Goal: Transaction & Acquisition: Book appointment/travel/reservation

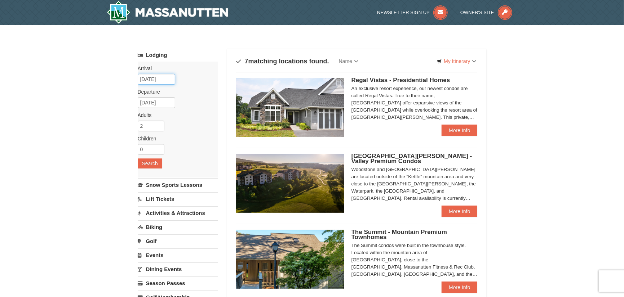
click at [164, 76] on input "10/03/2025" at bounding box center [156, 79] width 37 height 11
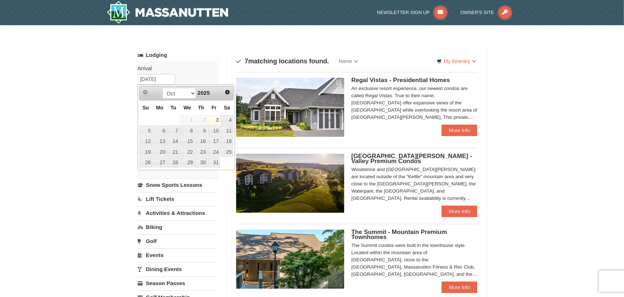
click at [233, 93] on div "Prev Next Oct Nov Dec 2025" at bounding box center [186, 93] width 94 height 14
click at [230, 91] on link "Next" at bounding box center [227, 92] width 11 height 11
click at [148, 129] on link "7" at bounding box center [145, 131] width 13 height 10
type input "12/07/2025"
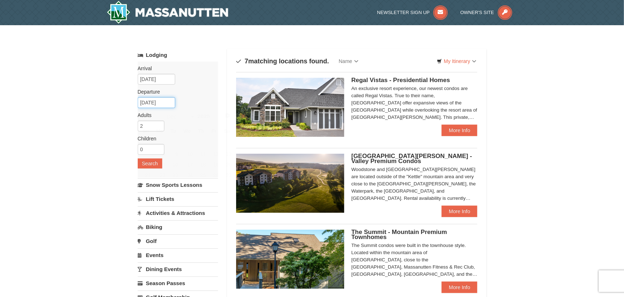
click at [163, 104] on input "12/08/2025" at bounding box center [156, 102] width 37 height 11
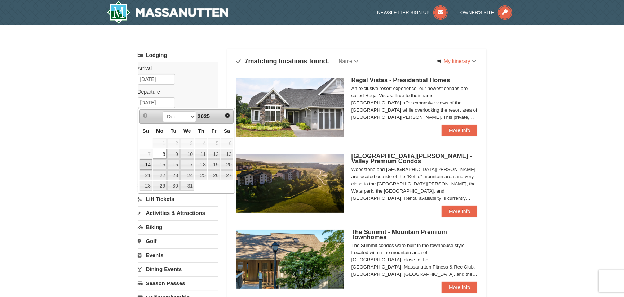
click at [146, 165] on link "14" at bounding box center [145, 165] width 13 height 10
type input "12/14/2025"
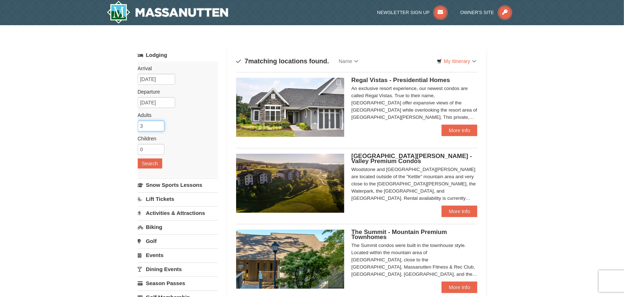
click at [160, 125] on input "3" at bounding box center [151, 126] width 27 height 11
click at [160, 125] on input "4" at bounding box center [151, 126] width 27 height 11
click at [160, 125] on input "5" at bounding box center [151, 126] width 27 height 11
click at [160, 125] on input "6" at bounding box center [151, 126] width 27 height 11
click at [160, 125] on input "7" at bounding box center [151, 126] width 27 height 11
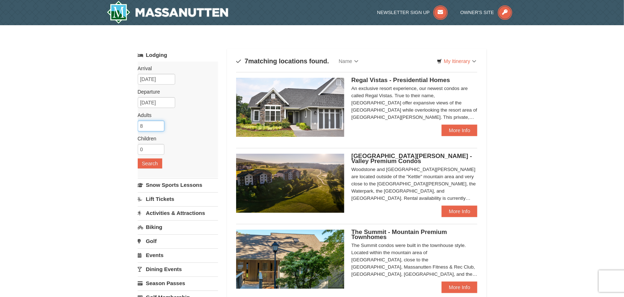
click at [160, 125] on input "8" at bounding box center [151, 126] width 27 height 11
click at [160, 125] on input "9" at bounding box center [151, 126] width 27 height 11
type input "10"
click at [160, 125] on input "10" at bounding box center [151, 126] width 27 height 11
click at [150, 167] on button "Search" at bounding box center [150, 164] width 25 height 10
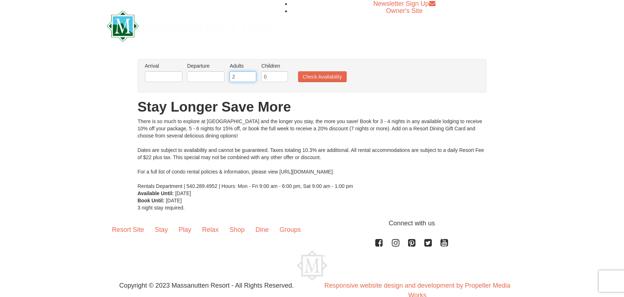
click at [238, 81] on input "2" at bounding box center [243, 76] width 27 height 11
click at [250, 75] on input "3" at bounding box center [243, 76] width 27 height 11
click at [250, 75] on input "4" at bounding box center [243, 76] width 27 height 11
type input "9"
click at [250, 75] on input "9" at bounding box center [243, 76] width 27 height 11
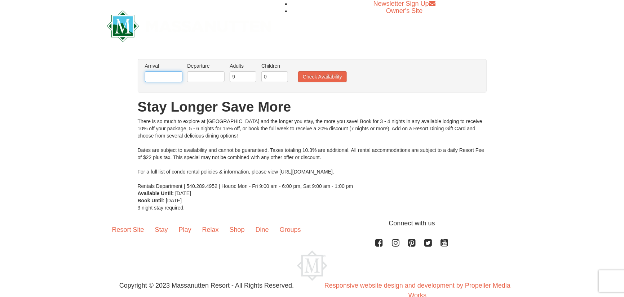
click at [170, 72] on input "text" at bounding box center [163, 76] width 37 height 11
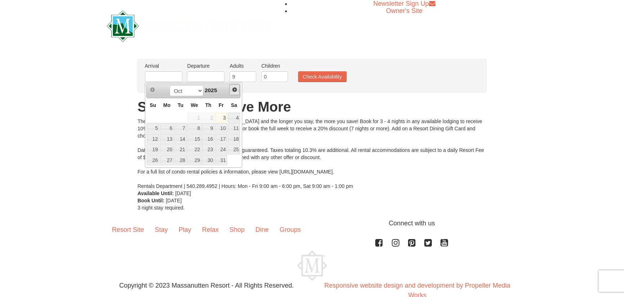
click at [237, 91] on link "Next" at bounding box center [234, 89] width 11 height 11
click at [237, 91] on span "Next" at bounding box center [235, 90] width 6 height 6
click at [171, 127] on link "8" at bounding box center [167, 128] width 14 height 10
type input "12/08/2025"
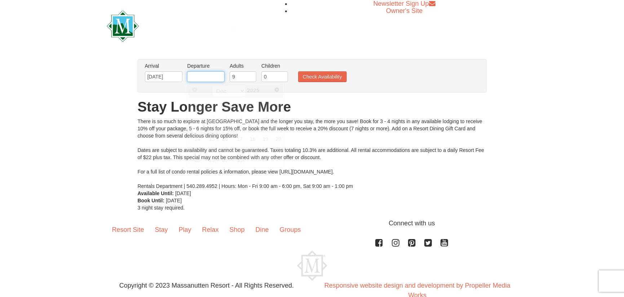
click at [210, 79] on input "text" at bounding box center [205, 76] width 37 height 11
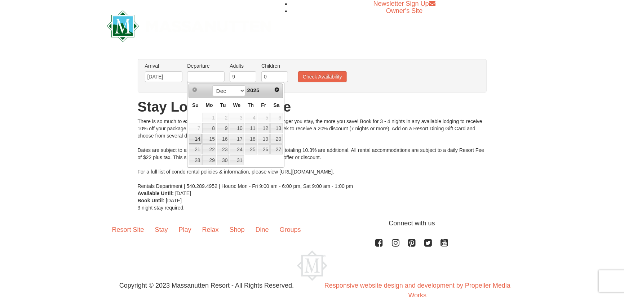
click at [192, 141] on link "14" at bounding box center [195, 139] width 13 height 10
type input "[DATE]"
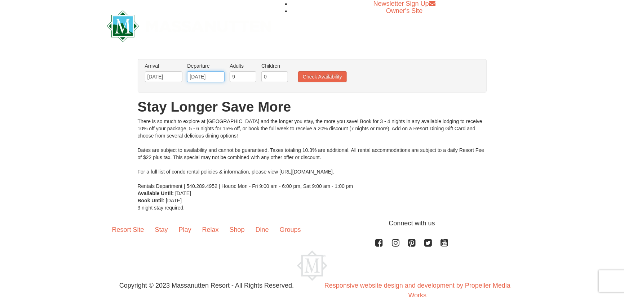
click at [216, 80] on input "[DATE]" at bounding box center [205, 76] width 37 height 11
click at [164, 77] on input "12/08/2025" at bounding box center [163, 76] width 37 height 11
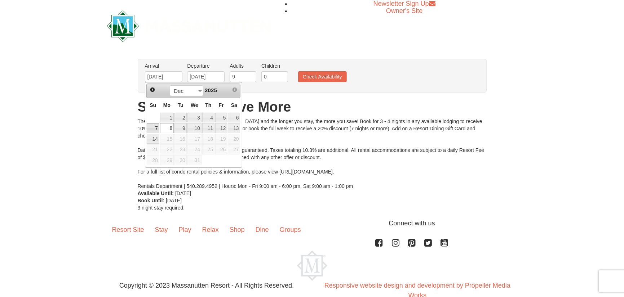
click at [155, 125] on link "7" at bounding box center [153, 128] width 13 height 10
type input "12/07/2025"
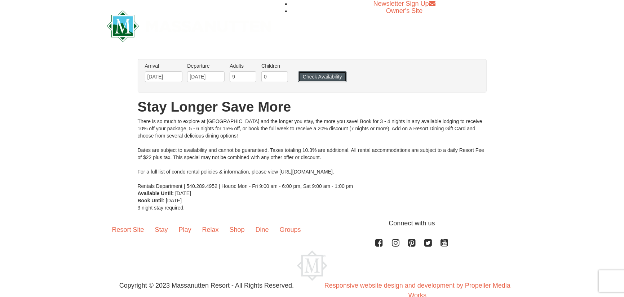
click at [311, 79] on button "Check Availability" at bounding box center [322, 76] width 49 height 11
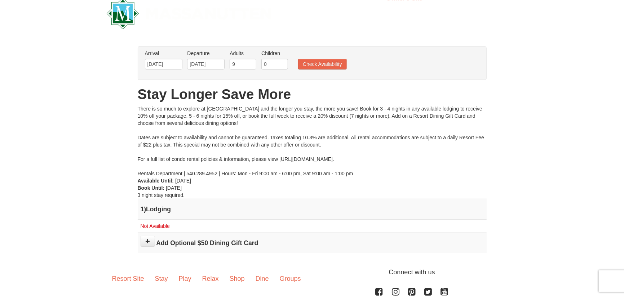
scroll to position [6, 0]
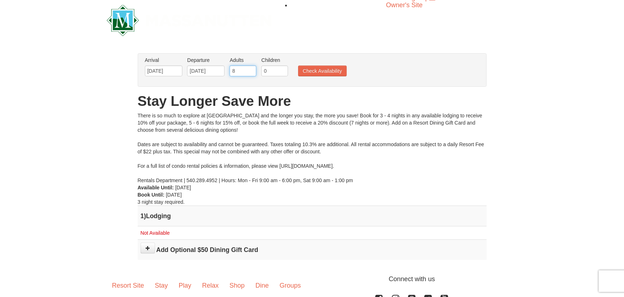
click at [250, 74] on input "8" at bounding box center [243, 71] width 27 height 11
type input "7"
click at [250, 74] on input "7" at bounding box center [243, 71] width 27 height 11
click at [333, 72] on button "Check Availability" at bounding box center [322, 71] width 49 height 11
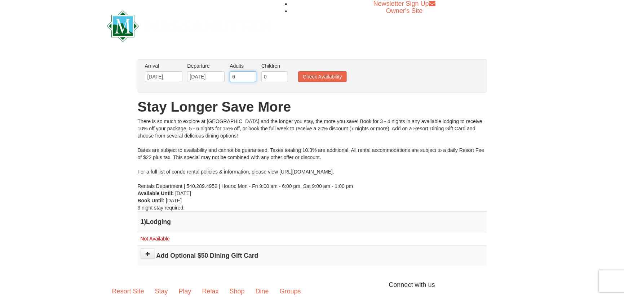
click at [250, 79] on input "6" at bounding box center [243, 76] width 27 height 11
type input "5"
click at [250, 79] on input "5" at bounding box center [243, 76] width 27 height 11
click at [305, 77] on button "Check Availability" at bounding box center [322, 76] width 49 height 11
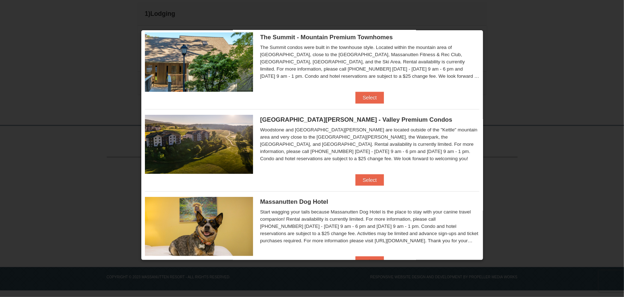
scroll to position [209, 0]
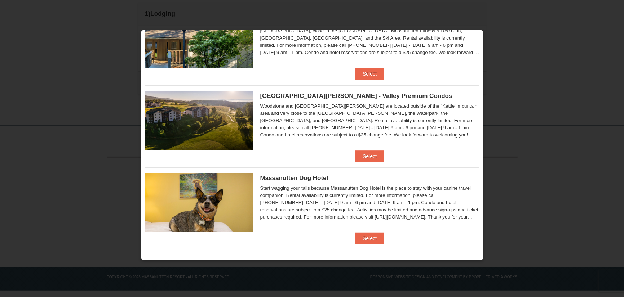
click at [503, 41] on div at bounding box center [312, 148] width 624 height 297
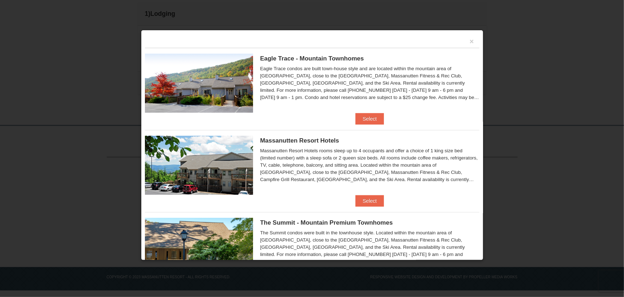
scroll to position [60, 0]
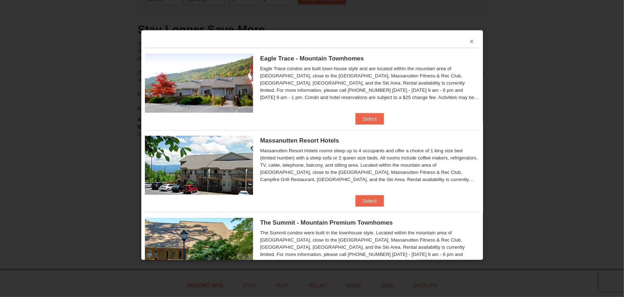
click at [470, 40] on button "×" at bounding box center [472, 41] width 4 height 7
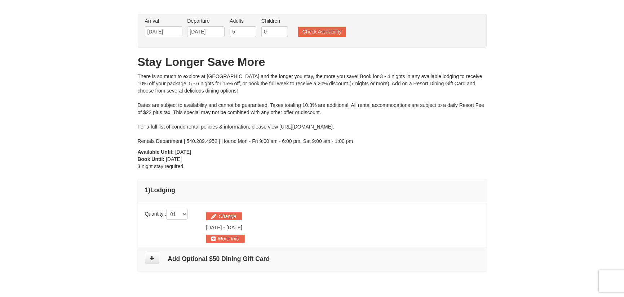
scroll to position [0, 0]
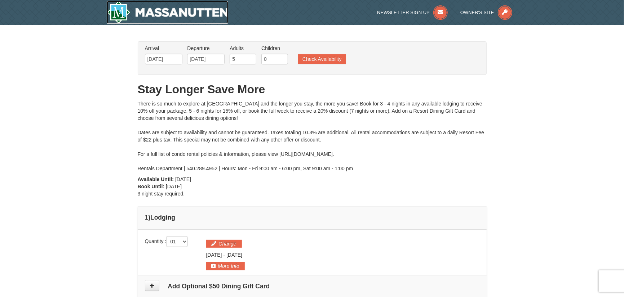
click at [200, 17] on img at bounding box center [168, 12] width 122 height 23
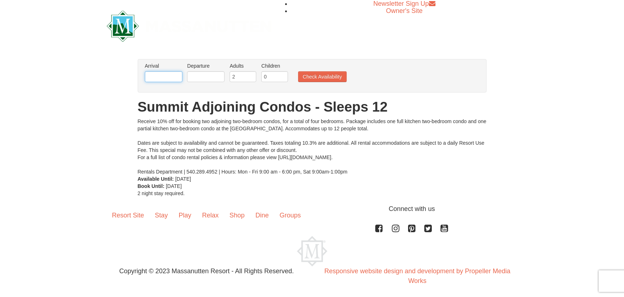
click at [160, 77] on input "text" at bounding box center [163, 76] width 37 height 11
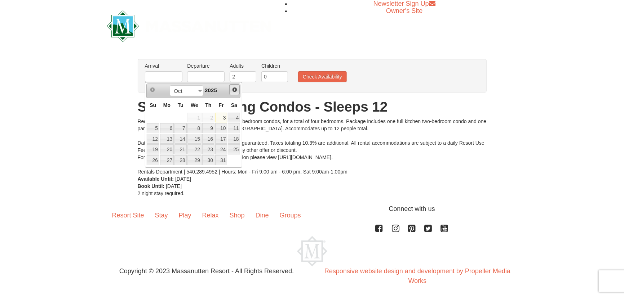
click at [232, 91] on span "Next" at bounding box center [235, 90] width 6 height 6
click at [169, 122] on link "1" at bounding box center [167, 118] width 14 height 10
type input "12/01/2025"
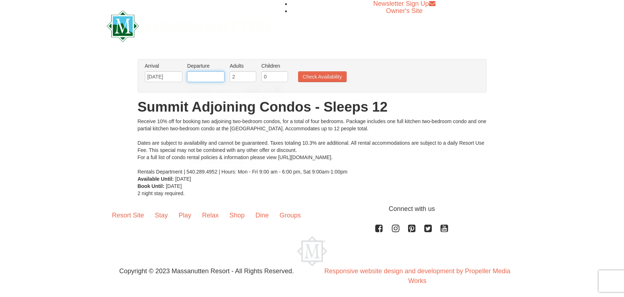
click at [207, 79] on input "text" at bounding box center [205, 76] width 37 height 11
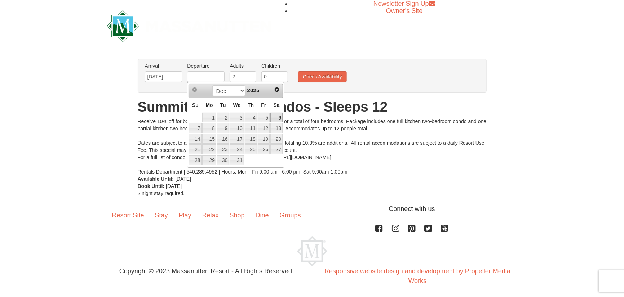
click at [273, 117] on link "6" at bounding box center [276, 118] width 12 height 10
type input "12/06/2025"
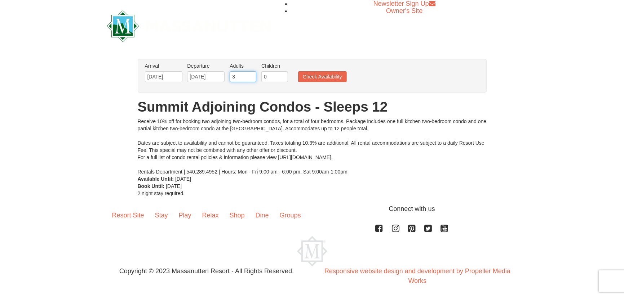
click at [249, 76] on input "3" at bounding box center [243, 76] width 27 height 11
click at [249, 76] on input "4" at bounding box center [243, 76] width 27 height 11
click at [249, 76] on input "5" at bounding box center [243, 76] width 27 height 11
click at [249, 76] on input "6" at bounding box center [243, 76] width 27 height 11
click at [249, 76] on input "7" at bounding box center [243, 76] width 27 height 11
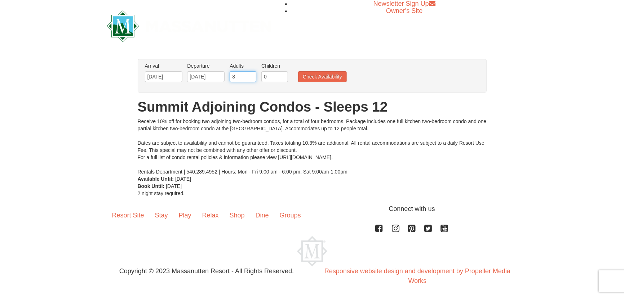
click at [249, 76] on input "8" at bounding box center [243, 76] width 27 height 11
click at [249, 76] on input "9" at bounding box center [243, 76] width 27 height 11
type input "10"
click at [249, 76] on input "10" at bounding box center [243, 76] width 27 height 11
click at [297, 75] on li "Check Availability" at bounding box center [322, 77] width 52 height 9
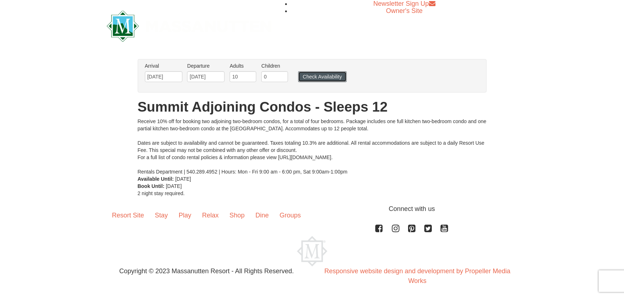
click at [301, 76] on button "Check Availability" at bounding box center [322, 76] width 49 height 11
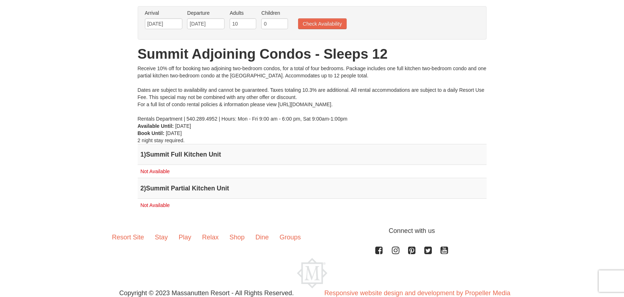
scroll to position [72, 0]
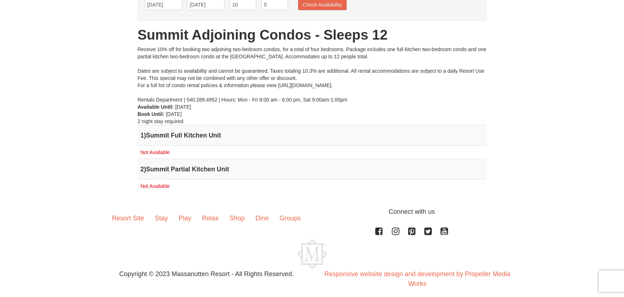
click at [186, 137] on h4 "1 ) Summit Full Kitchen Unit" at bounding box center [312, 135] width 343 height 7
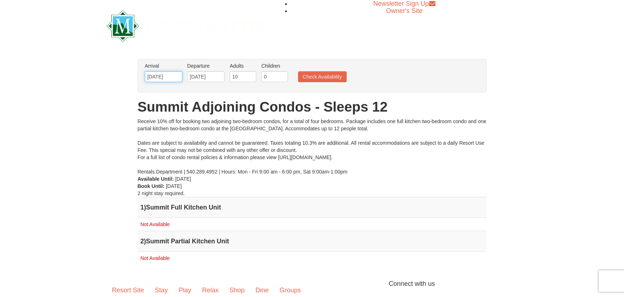
click at [177, 78] on input "12/01/2025" at bounding box center [163, 76] width 37 height 11
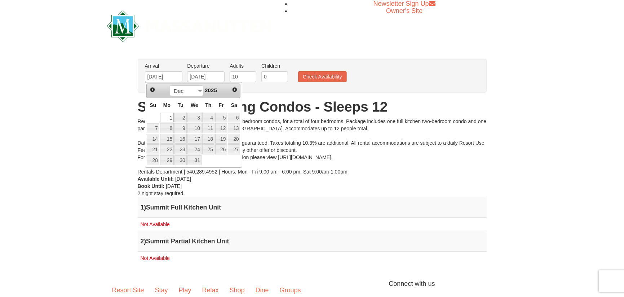
click at [295, 124] on div "Receive 10% off for booking two adjoining two-bedroom condos, for a total of fo…" at bounding box center [312, 147] width 349 height 58
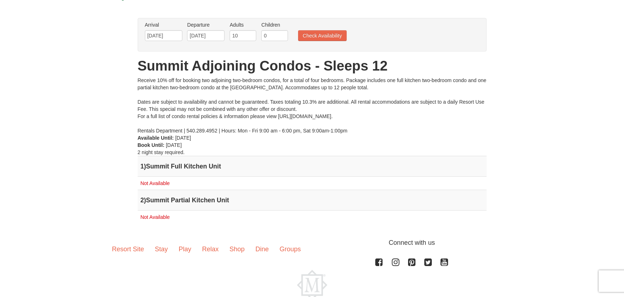
scroll to position [41, 0]
click at [172, 36] on input "12/01/2025" at bounding box center [163, 36] width 37 height 11
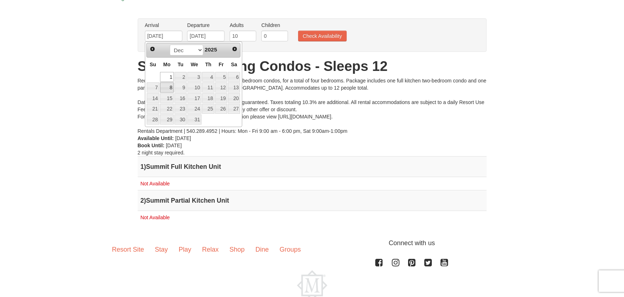
click at [171, 84] on link "8" at bounding box center [167, 88] width 14 height 10
type input "12/08/2025"
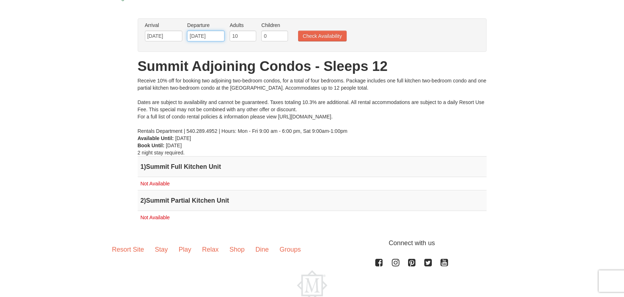
click at [218, 34] on input "12/08/2025" at bounding box center [205, 36] width 37 height 11
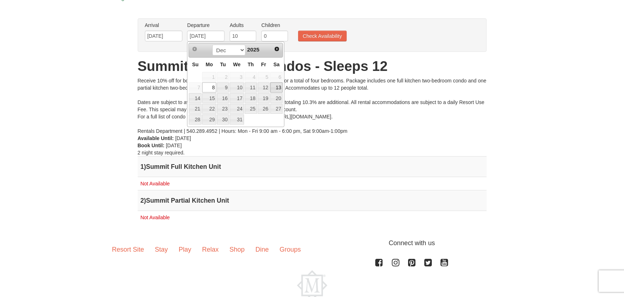
click at [275, 88] on link "13" at bounding box center [276, 88] width 12 height 10
type input "12/13/2025"
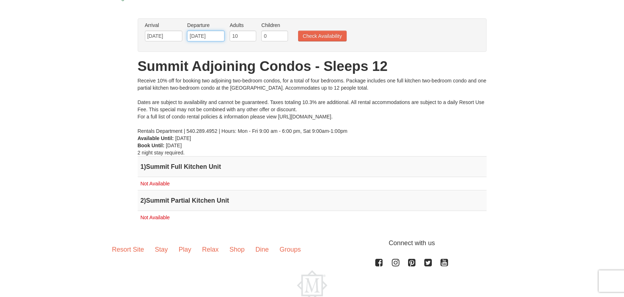
click at [219, 35] on input "12/13/2025" at bounding box center [205, 36] width 37 height 11
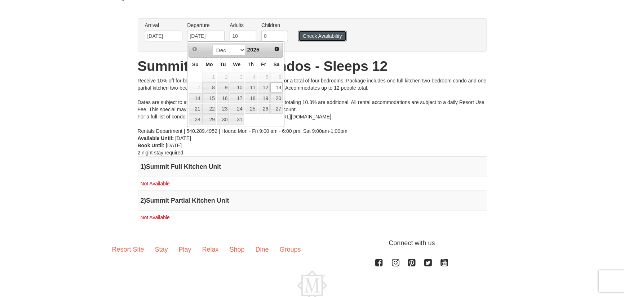
click at [325, 35] on button "Check Availability" at bounding box center [322, 36] width 49 height 11
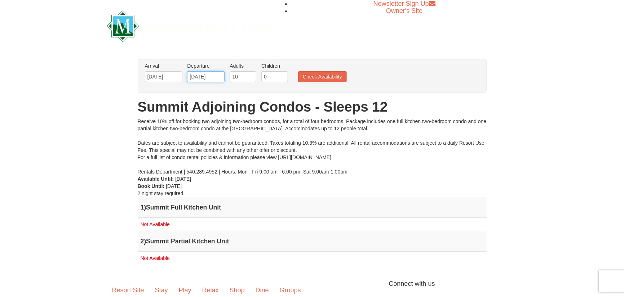
click at [214, 80] on input "[DATE]" at bounding box center [205, 76] width 37 height 11
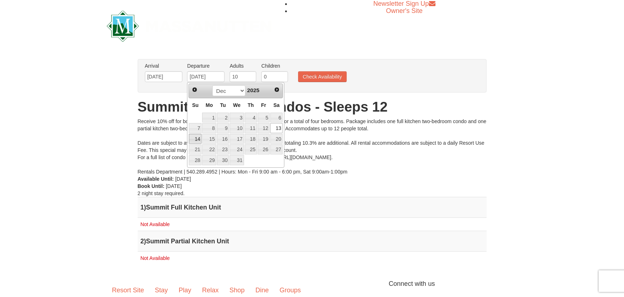
click at [200, 136] on link "14" at bounding box center [195, 139] width 13 height 10
type input "[DATE]"
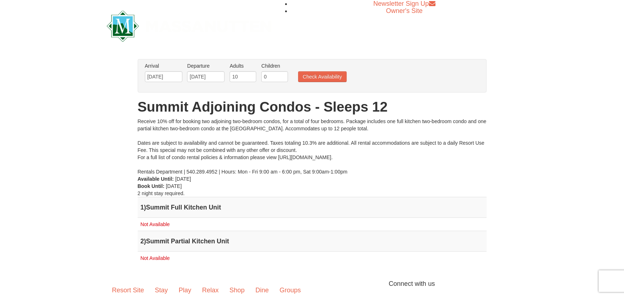
click at [341, 70] on ul "Arrival Please format dates MM/DD/YYYY Please format dates MM/DD/YYYY [DATE] De…" at bounding box center [308, 73] width 330 height 23
click at [336, 76] on button "Check Availability" at bounding box center [322, 76] width 49 height 11
click at [116, 14] on img at bounding box center [189, 25] width 165 height 31
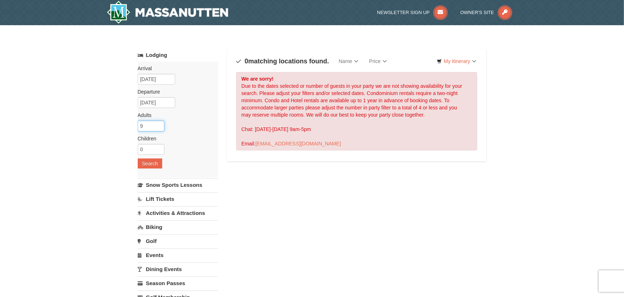
click at [158, 129] on input "9" at bounding box center [151, 126] width 27 height 11
click at [158, 129] on input "8" at bounding box center [151, 126] width 27 height 11
click at [158, 129] on input "7" at bounding box center [151, 126] width 27 height 11
click at [158, 129] on input "6" at bounding box center [151, 126] width 27 height 11
click at [158, 129] on input "5" at bounding box center [151, 126] width 27 height 11
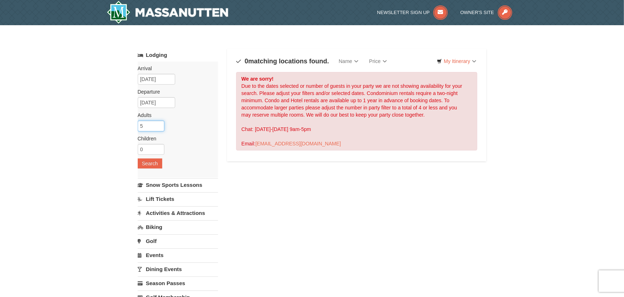
click at [160, 130] on input "5" at bounding box center [151, 126] width 27 height 11
type input "4"
click at [159, 129] on input "4" at bounding box center [151, 126] width 27 height 11
click at [156, 160] on button "Search" at bounding box center [150, 164] width 25 height 10
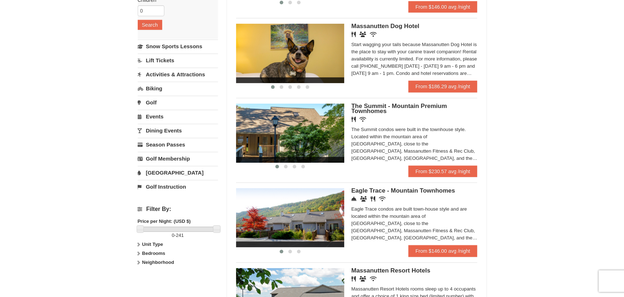
scroll to position [180, 0]
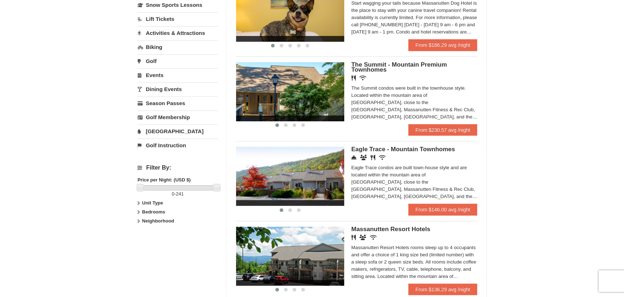
click at [329, 96] on img at bounding box center [290, 91] width 108 height 59
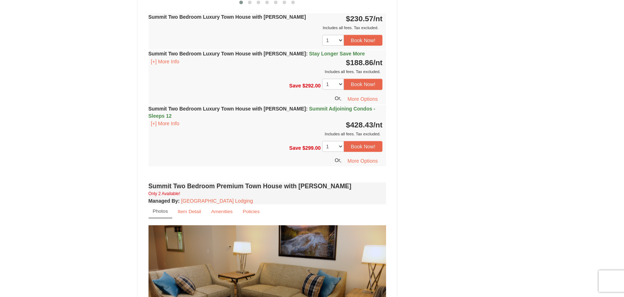
scroll to position [432, 0]
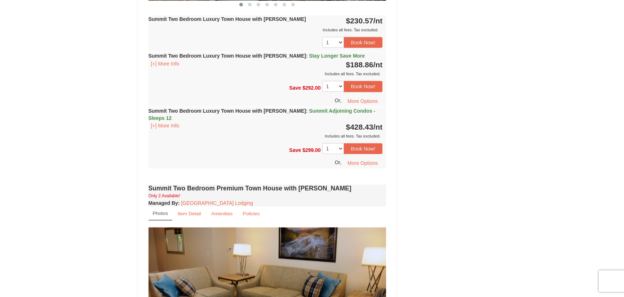
click at [284, 112] on strong "Summit Two Bedroom Luxury Town House with [PERSON_NAME] : Summit Adjoining Cond…" at bounding box center [261, 114] width 227 height 13
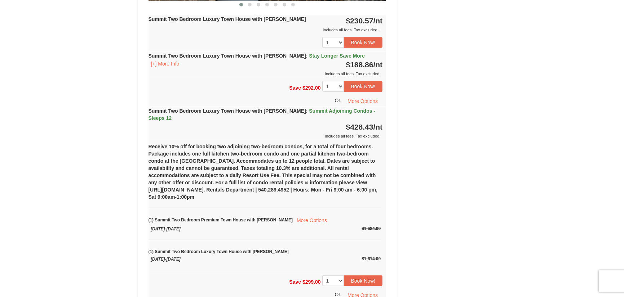
scroll to position [468, 0]
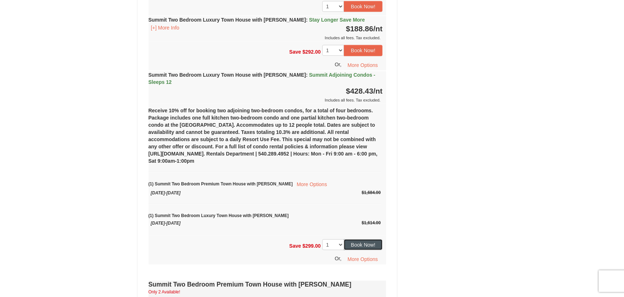
click at [358, 240] on button "Book Now!" at bounding box center [363, 245] width 39 height 11
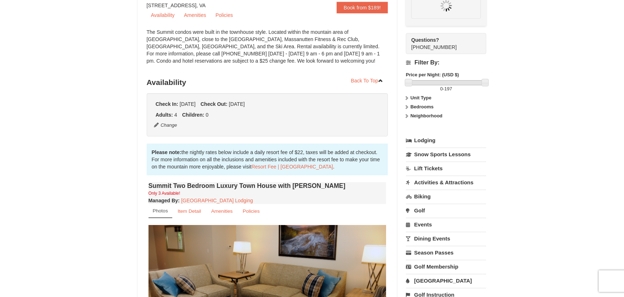
scroll to position [70, 0]
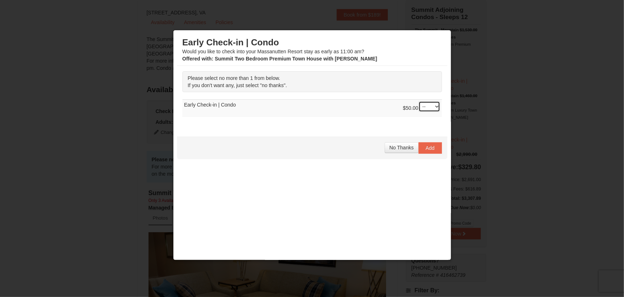
click at [423, 109] on select "-- 01" at bounding box center [429, 106] width 22 height 11
select select "1"
click at [418, 101] on select "-- 01" at bounding box center [429, 106] width 22 height 11
click at [419, 123] on div "Please select no more than 1 from below. If you don't want any, just select "no…" at bounding box center [312, 98] width 270 height 64
click at [422, 152] on button "Add" at bounding box center [429, 148] width 23 height 12
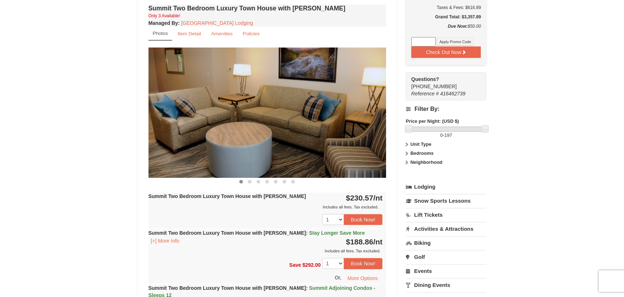
scroll to position [252, 0]
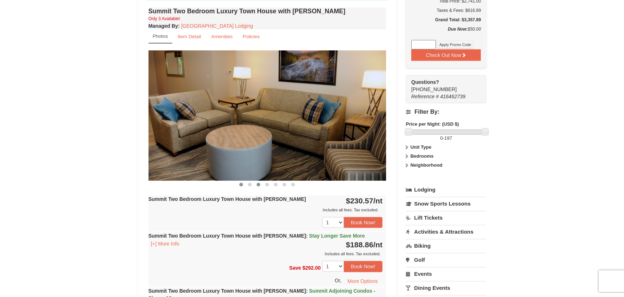
click at [256, 182] on button at bounding box center [258, 184] width 9 height 7
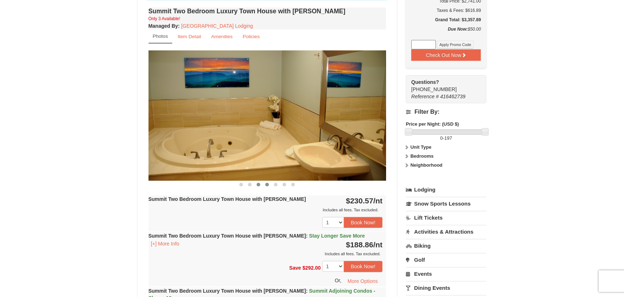
click at [266, 185] on span at bounding box center [267, 185] width 4 height 4
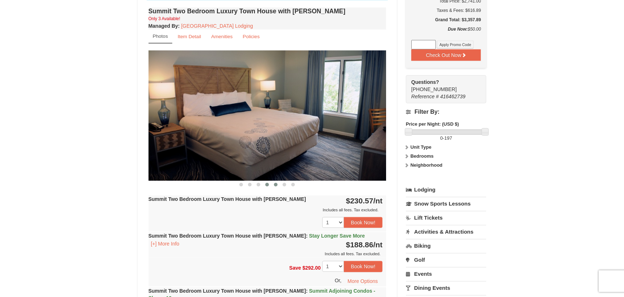
click at [279, 186] on button at bounding box center [275, 184] width 9 height 7
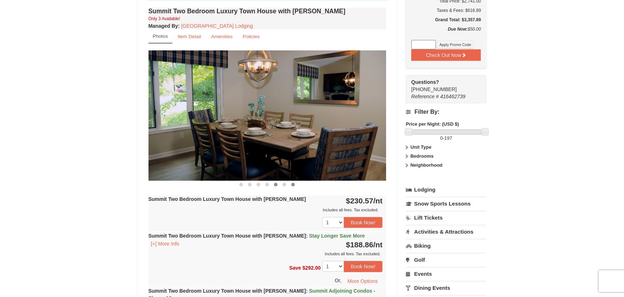
click at [290, 185] on button at bounding box center [293, 184] width 9 height 7
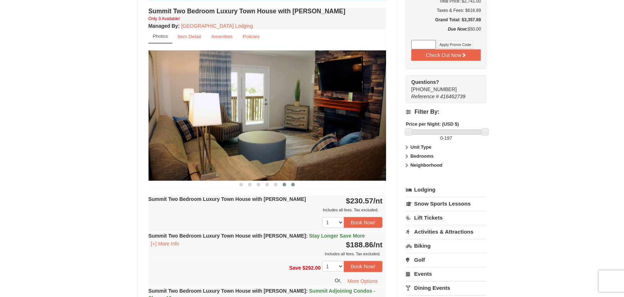
click at [283, 185] on span at bounding box center [285, 185] width 4 height 4
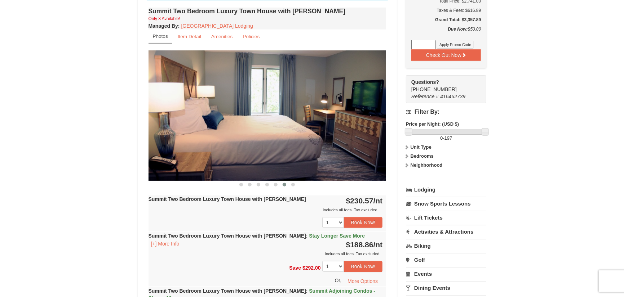
click at [257, 188] on div "Summit Two Bedroom Luxury Town House with Jacuzzi Only 3 Available! Managed By …" at bounding box center [267, 251] width 241 height 490
click at [258, 185] on span at bounding box center [259, 185] width 4 height 4
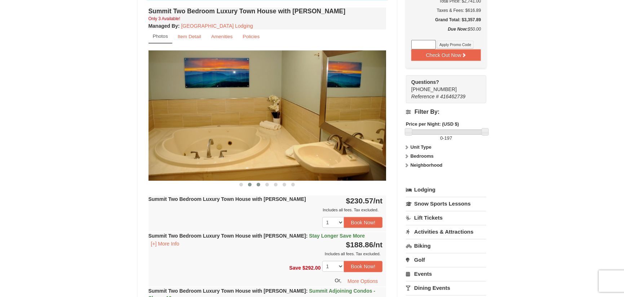
click at [251, 184] on span at bounding box center [250, 185] width 4 height 4
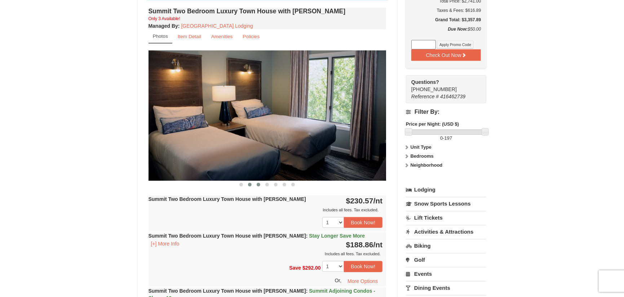
click at [257, 184] on span at bounding box center [259, 185] width 4 height 4
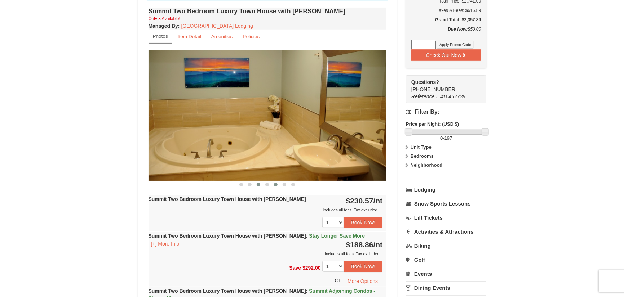
click at [272, 186] on button at bounding box center [275, 184] width 9 height 7
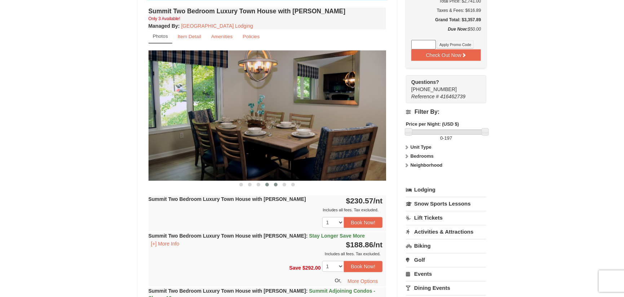
click at [267, 185] on span at bounding box center [267, 185] width 4 height 4
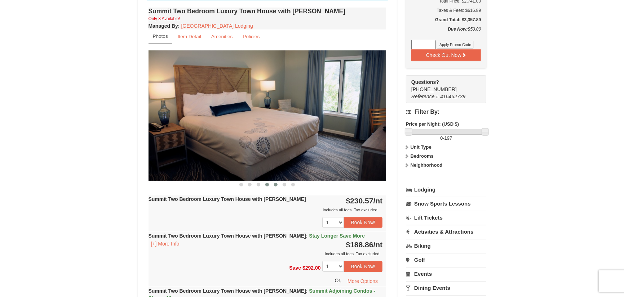
click at [274, 185] on button at bounding box center [275, 184] width 9 height 7
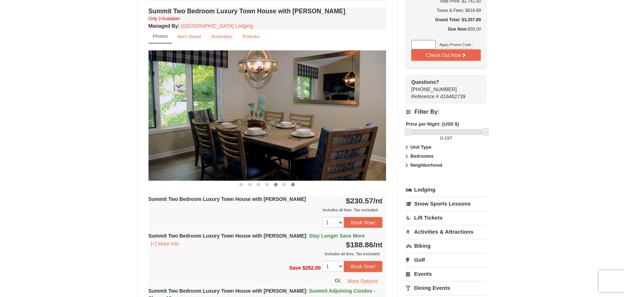
click at [292, 186] on button at bounding box center [293, 184] width 9 height 7
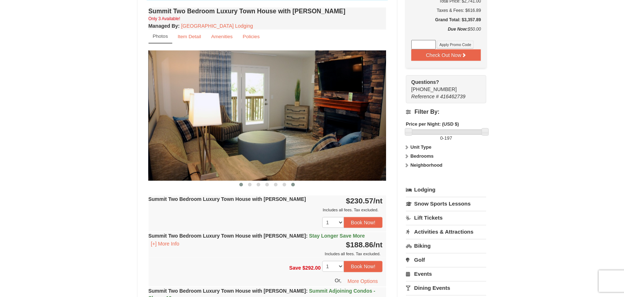
click at [242, 182] on button at bounding box center [241, 184] width 9 height 7
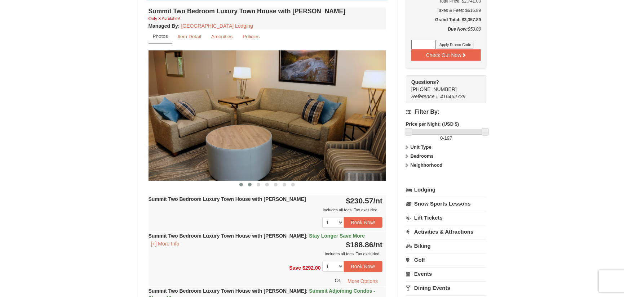
click at [252, 184] on button at bounding box center [249, 184] width 9 height 7
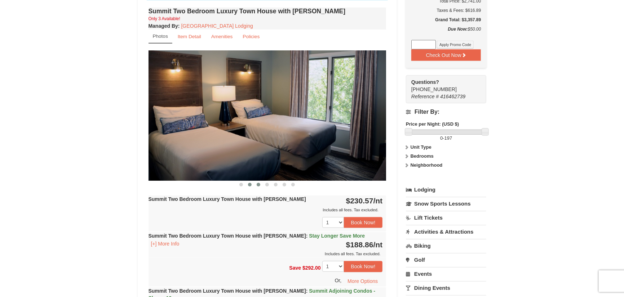
click at [259, 185] on span at bounding box center [259, 185] width 4 height 4
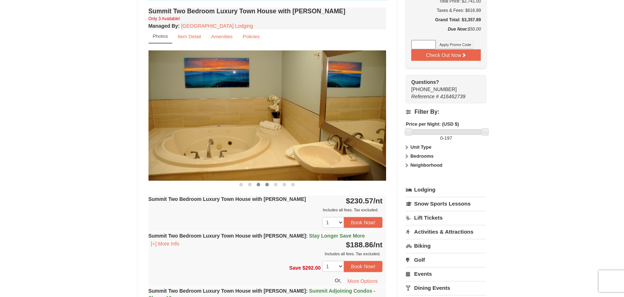
click at [268, 184] on span at bounding box center [267, 185] width 4 height 4
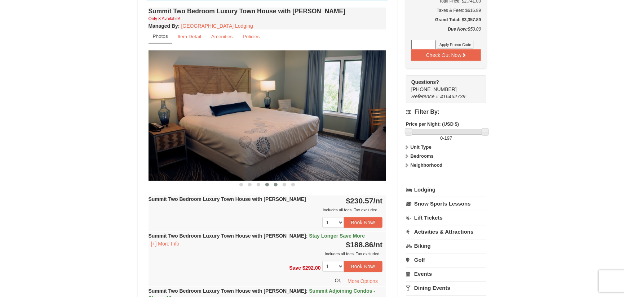
click at [276, 183] on span at bounding box center [276, 185] width 4 height 4
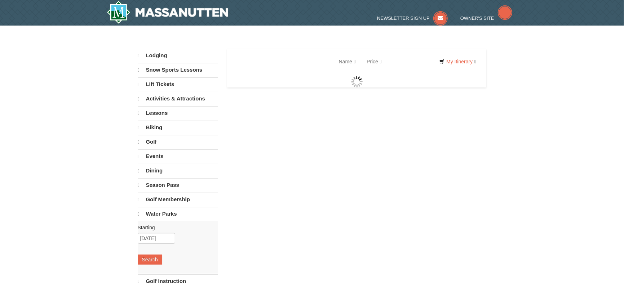
select select "10"
